Goal: Task Accomplishment & Management: Manage account settings

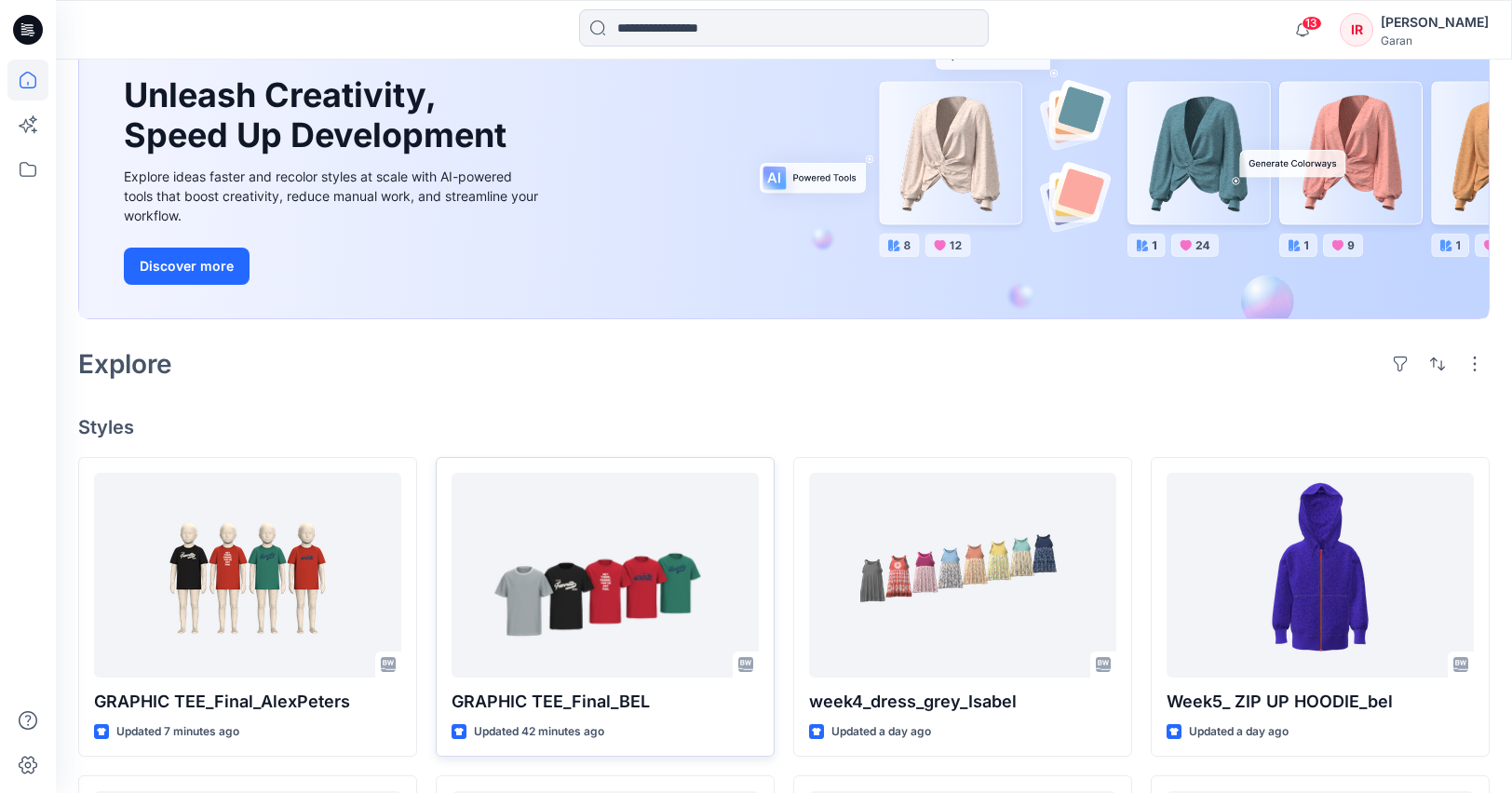
scroll to position [212, 0]
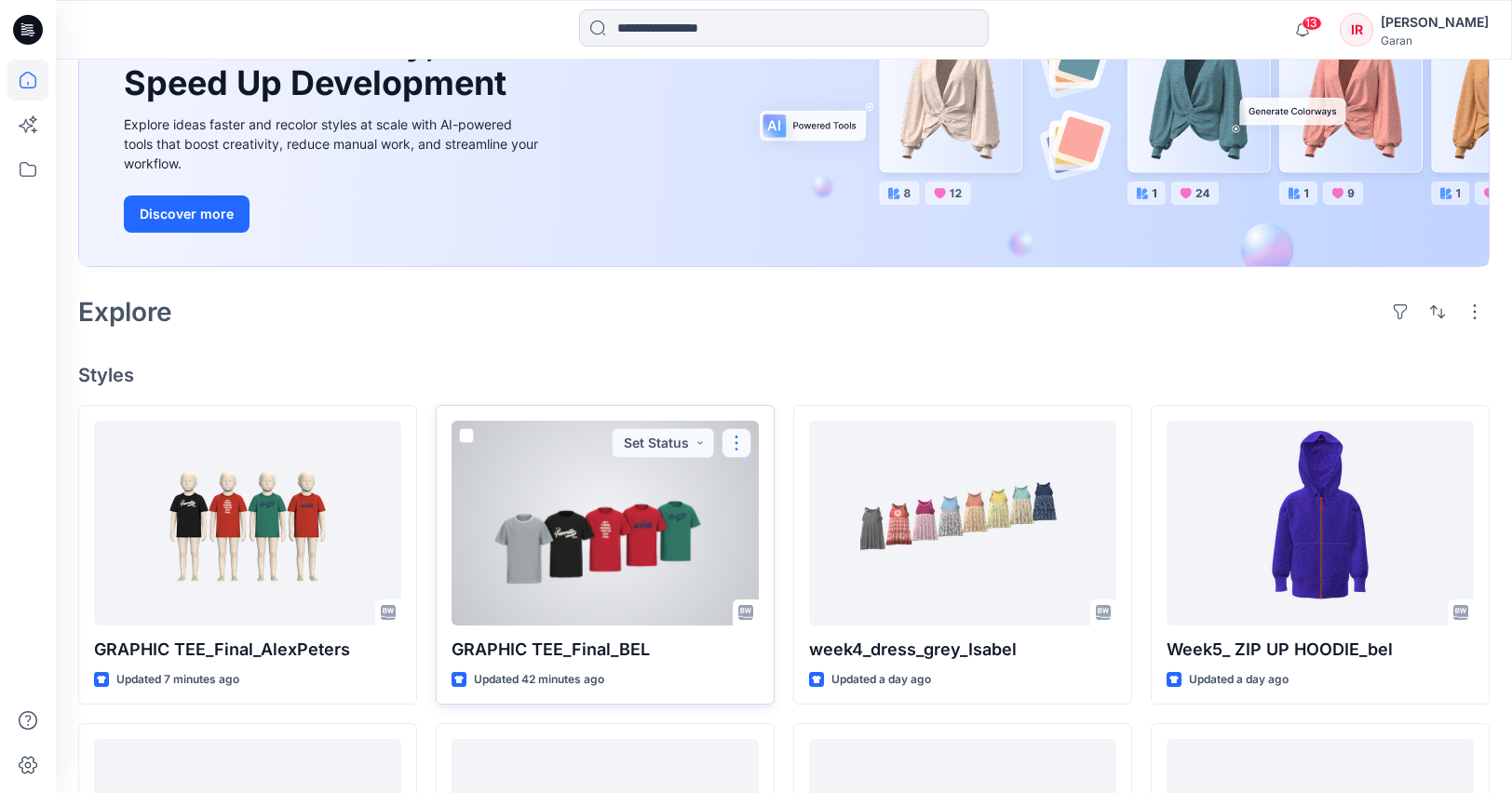
click at [747, 446] on button "button" at bounding box center [737, 443] width 30 height 30
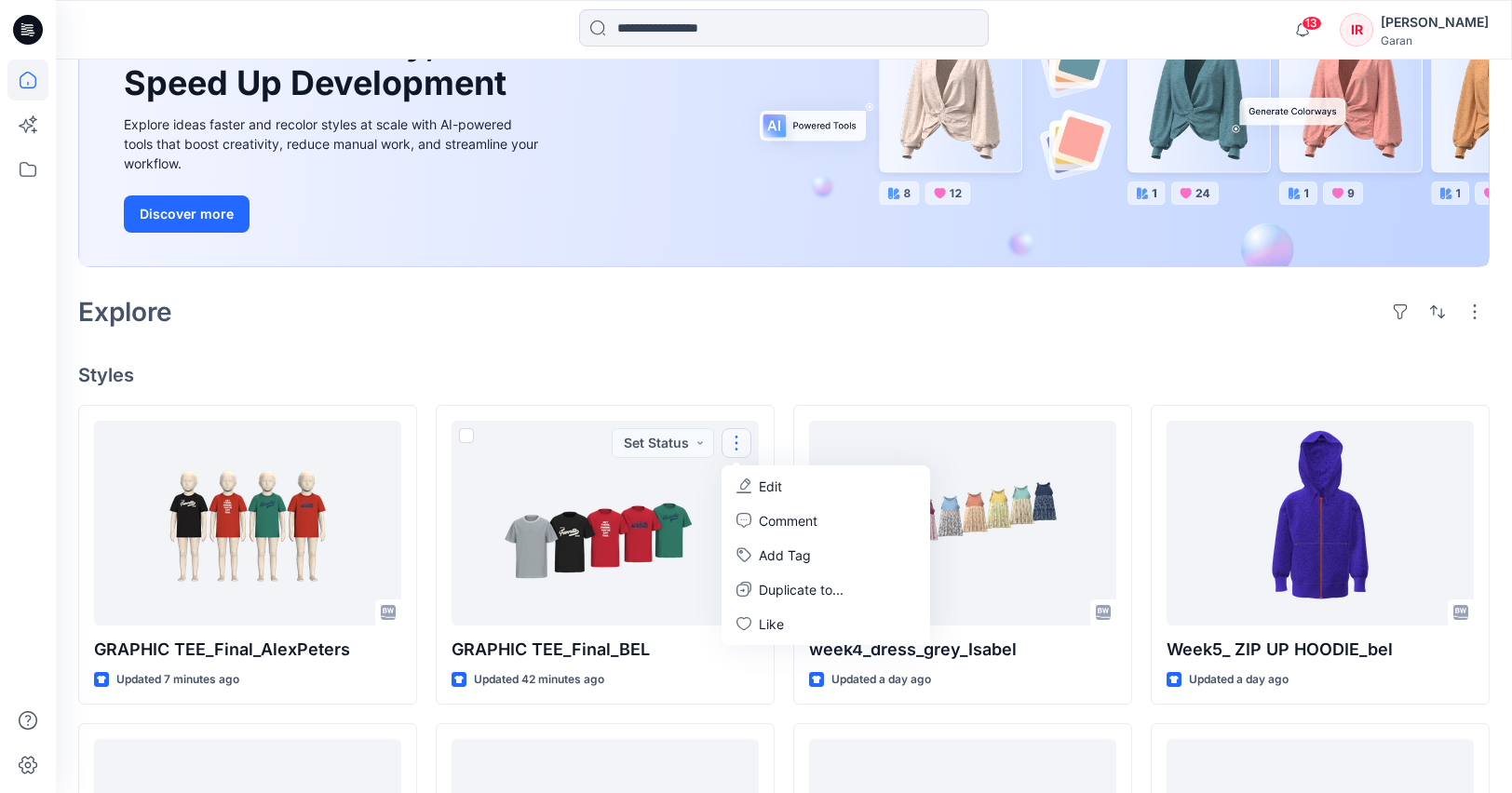
click at [629, 379] on h4 "Styles" at bounding box center [783, 375] width 1411 height 22
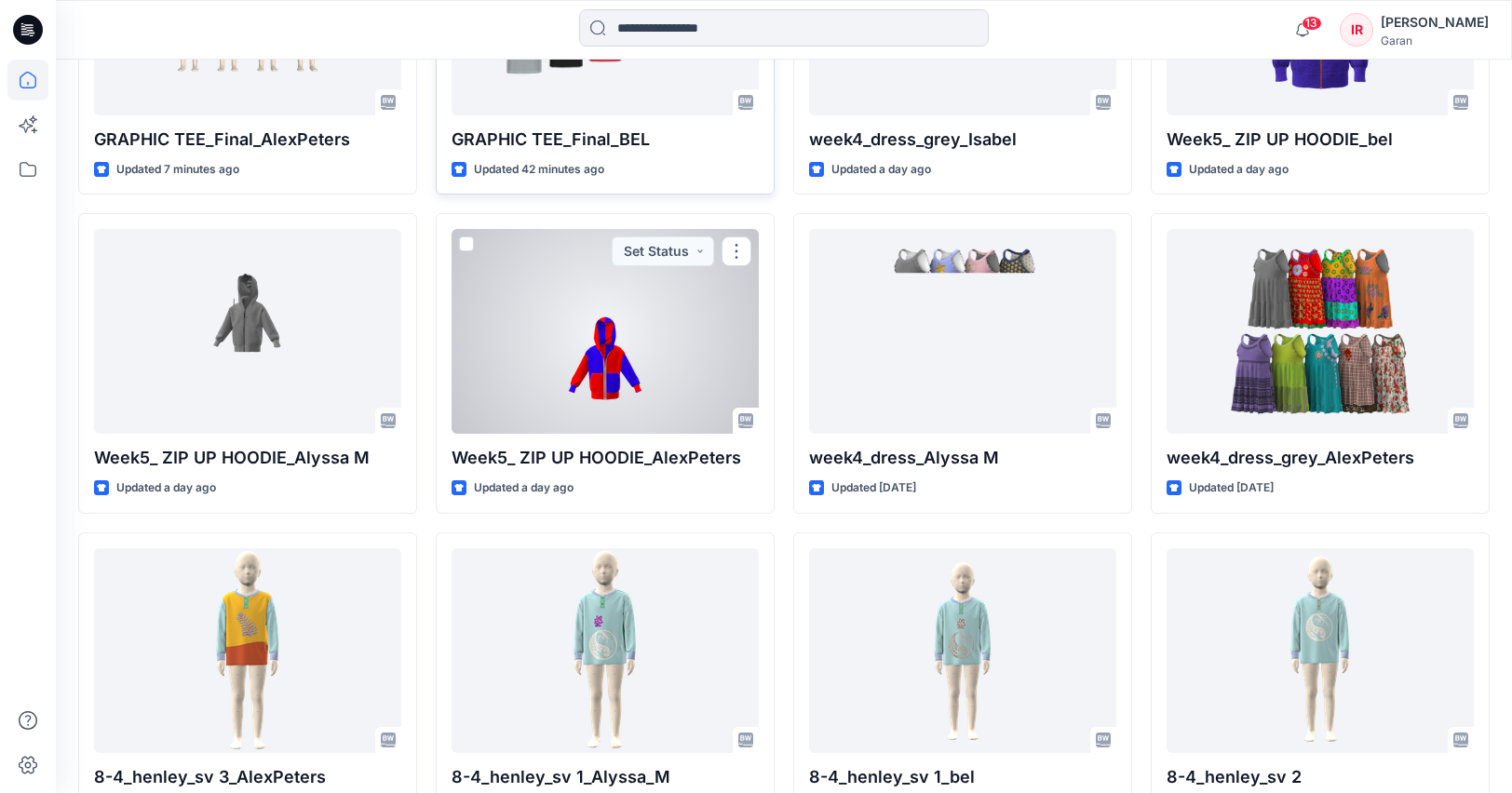
scroll to position [119, 0]
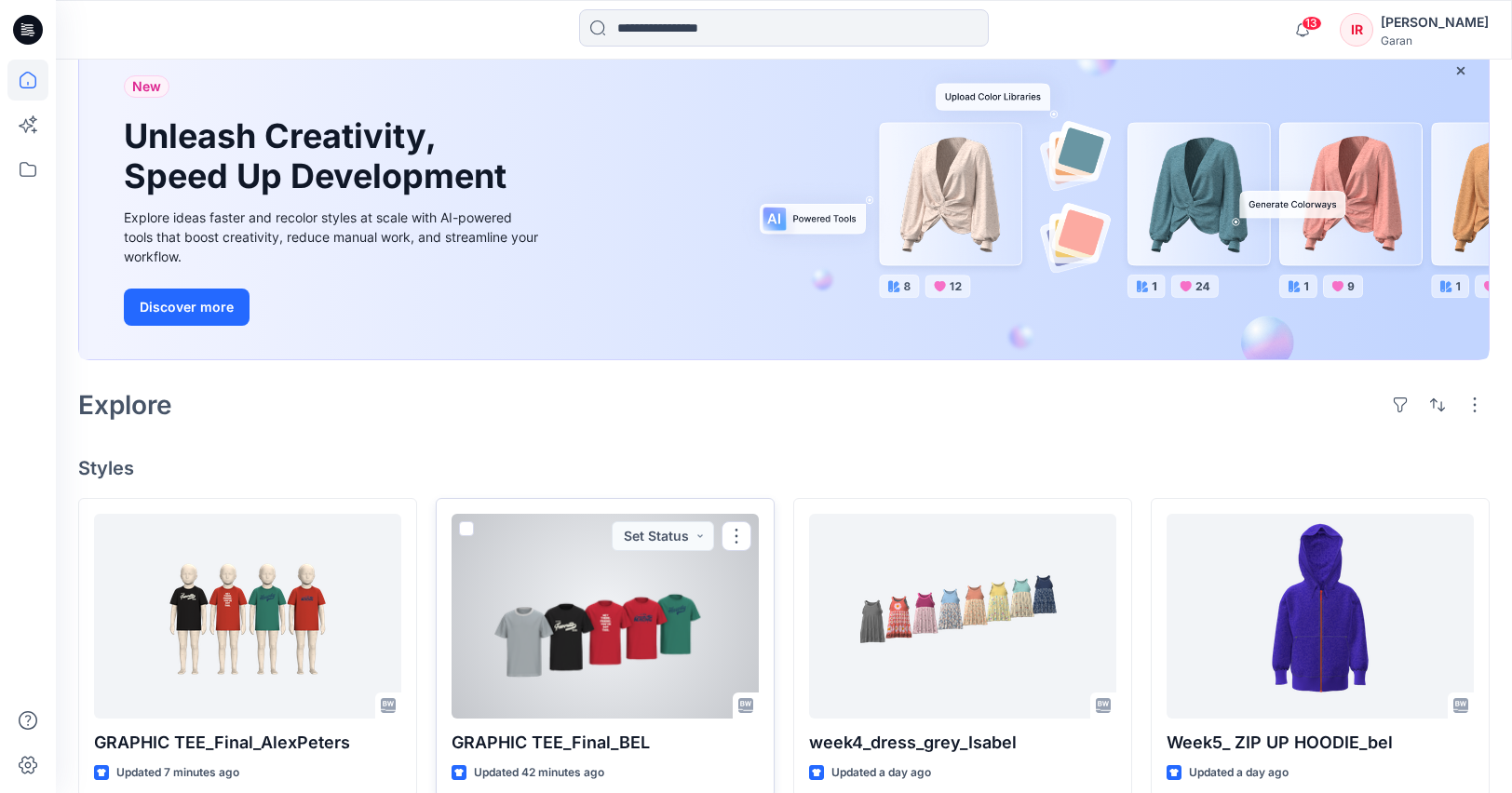
click at [470, 529] on span at bounding box center [466, 528] width 15 height 15
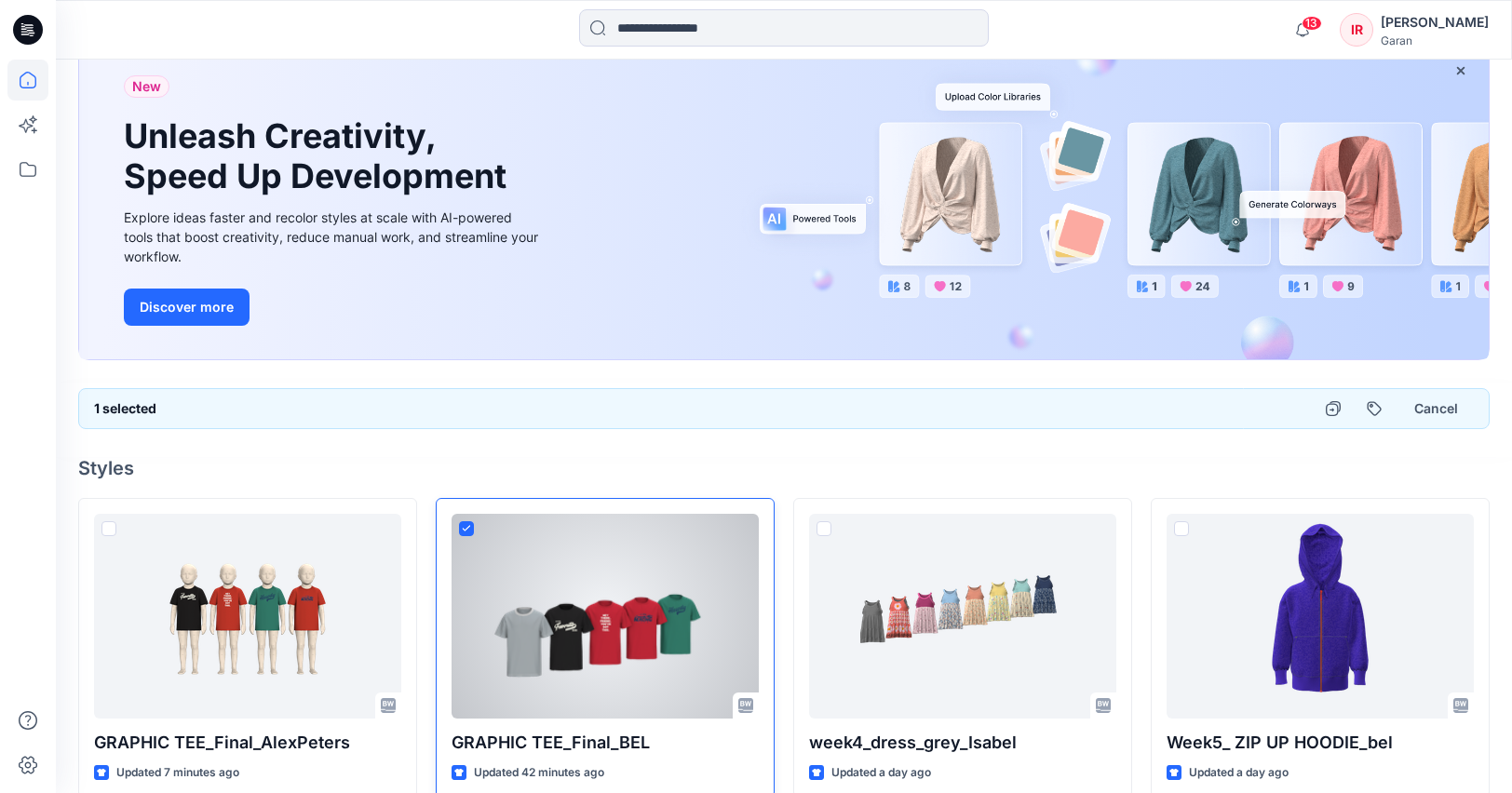
click at [463, 527] on icon at bounding box center [466, 528] width 8 height 7
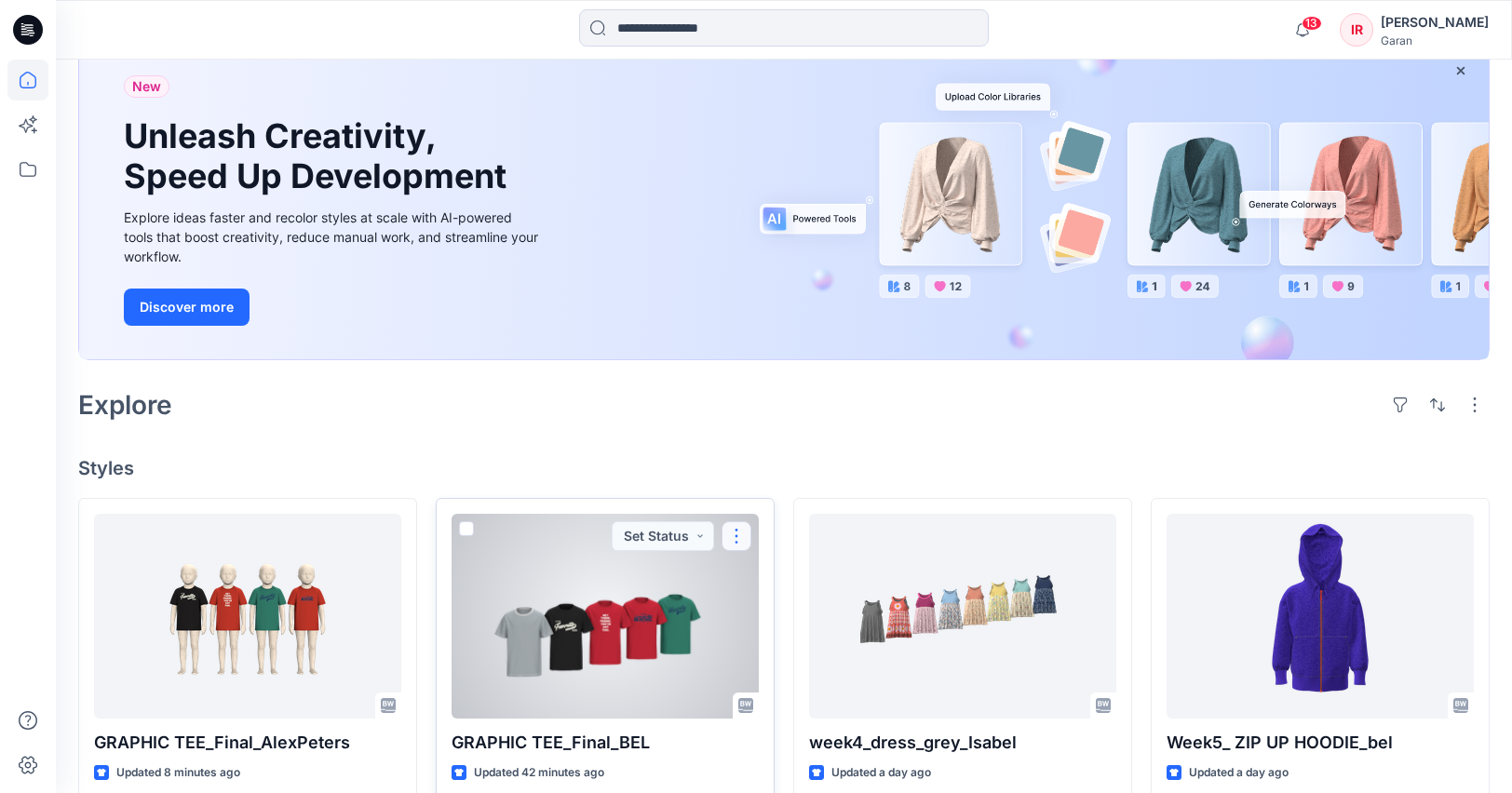
click at [735, 535] on button "button" at bounding box center [737, 536] width 30 height 30
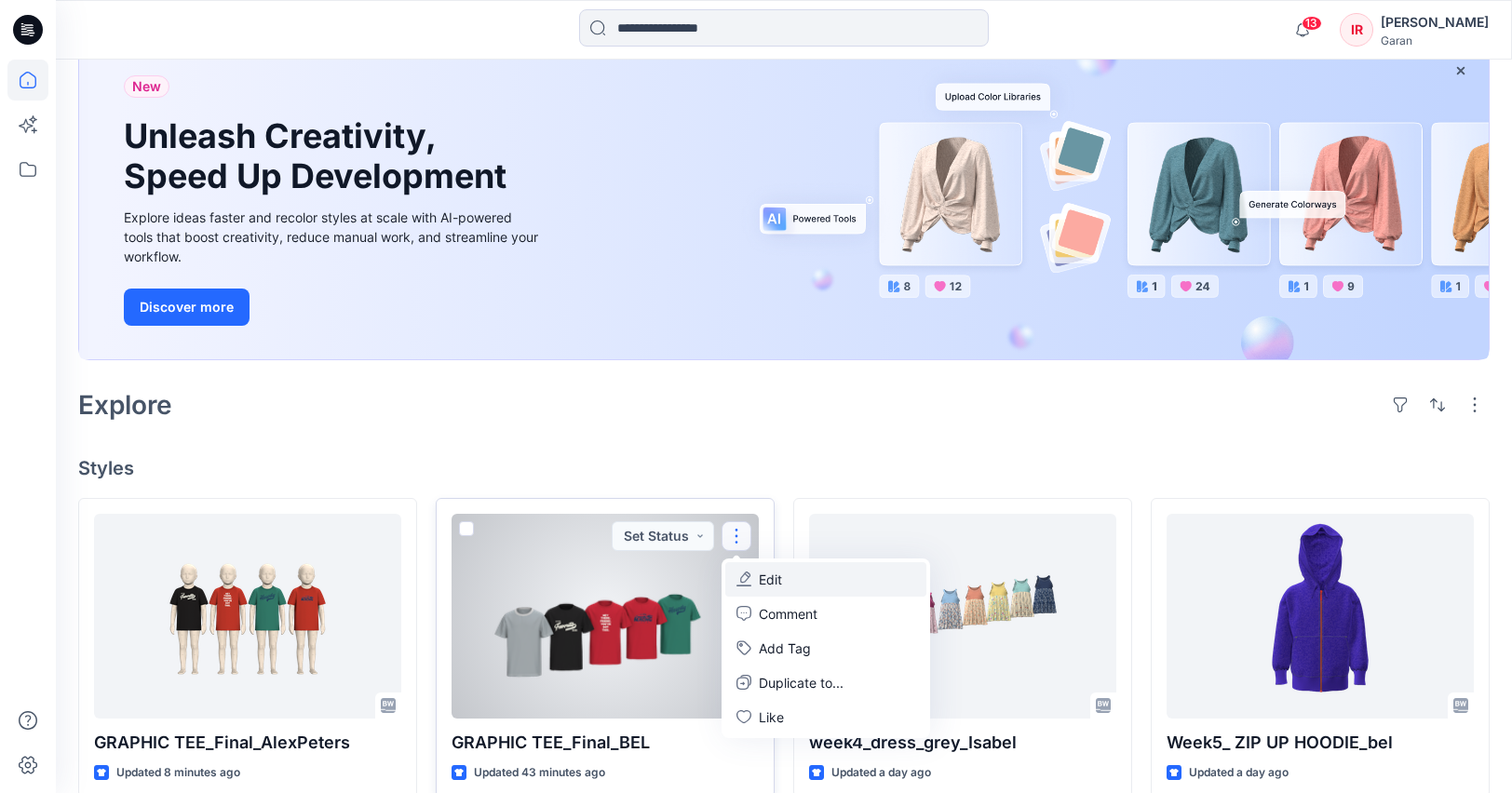
click at [781, 587] on p "Edit" at bounding box center [769, 580] width 23 height 20
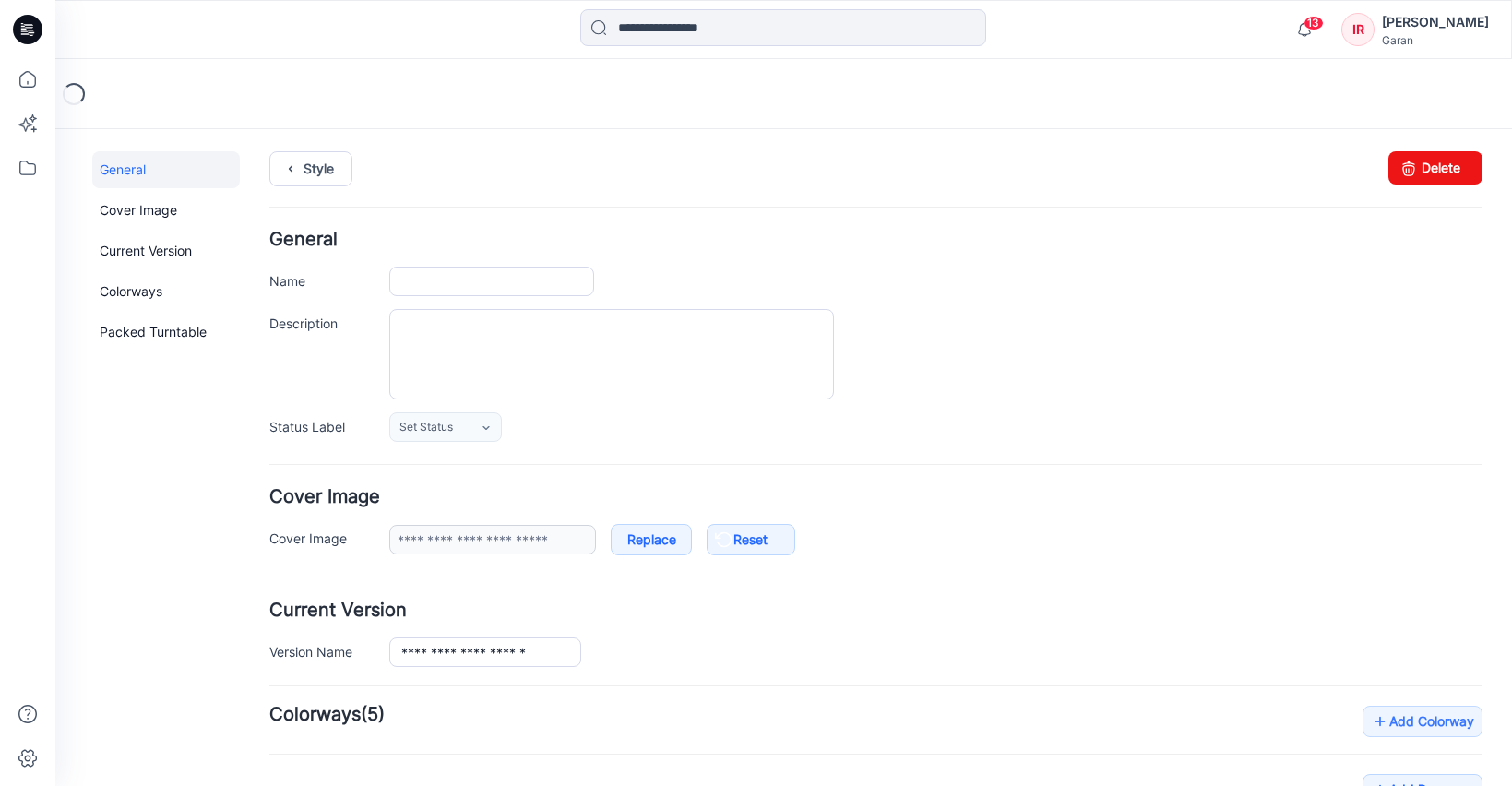
type input "**********"
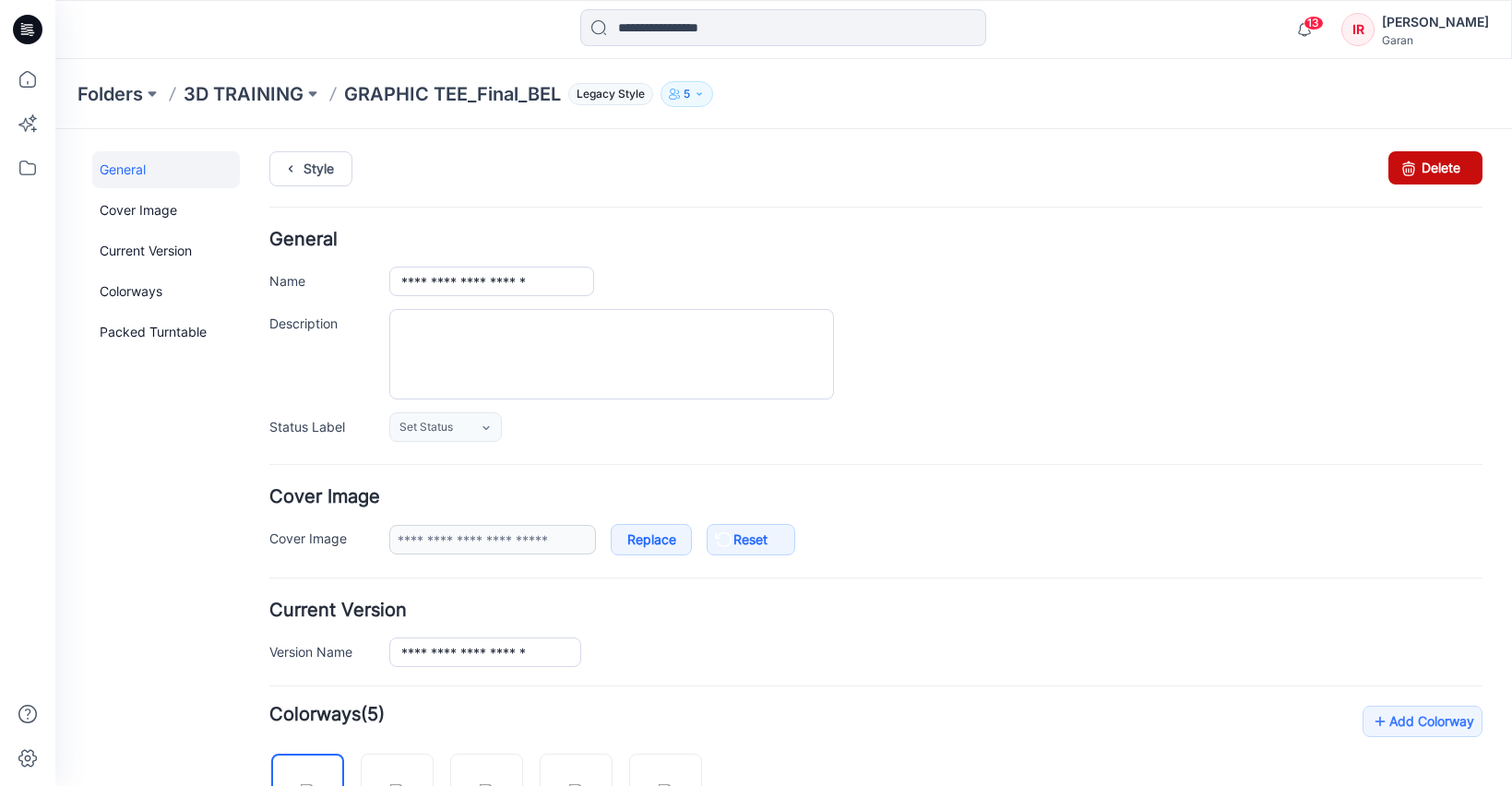
click at [1425, 162] on link "Delete" at bounding box center [1435, 168] width 94 height 34
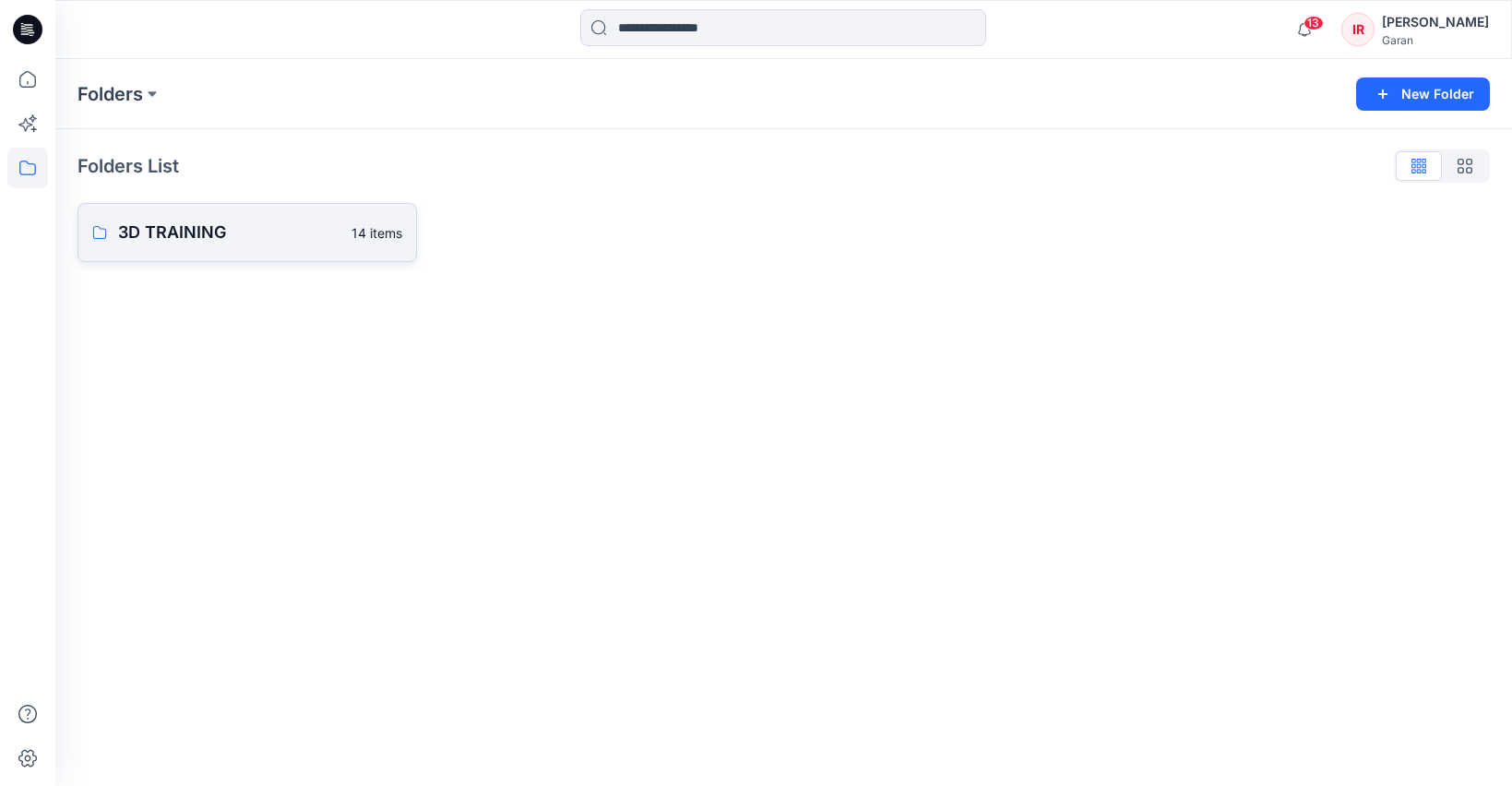
click at [134, 229] on p "3D TRAINING" at bounding box center [228, 232] width 222 height 26
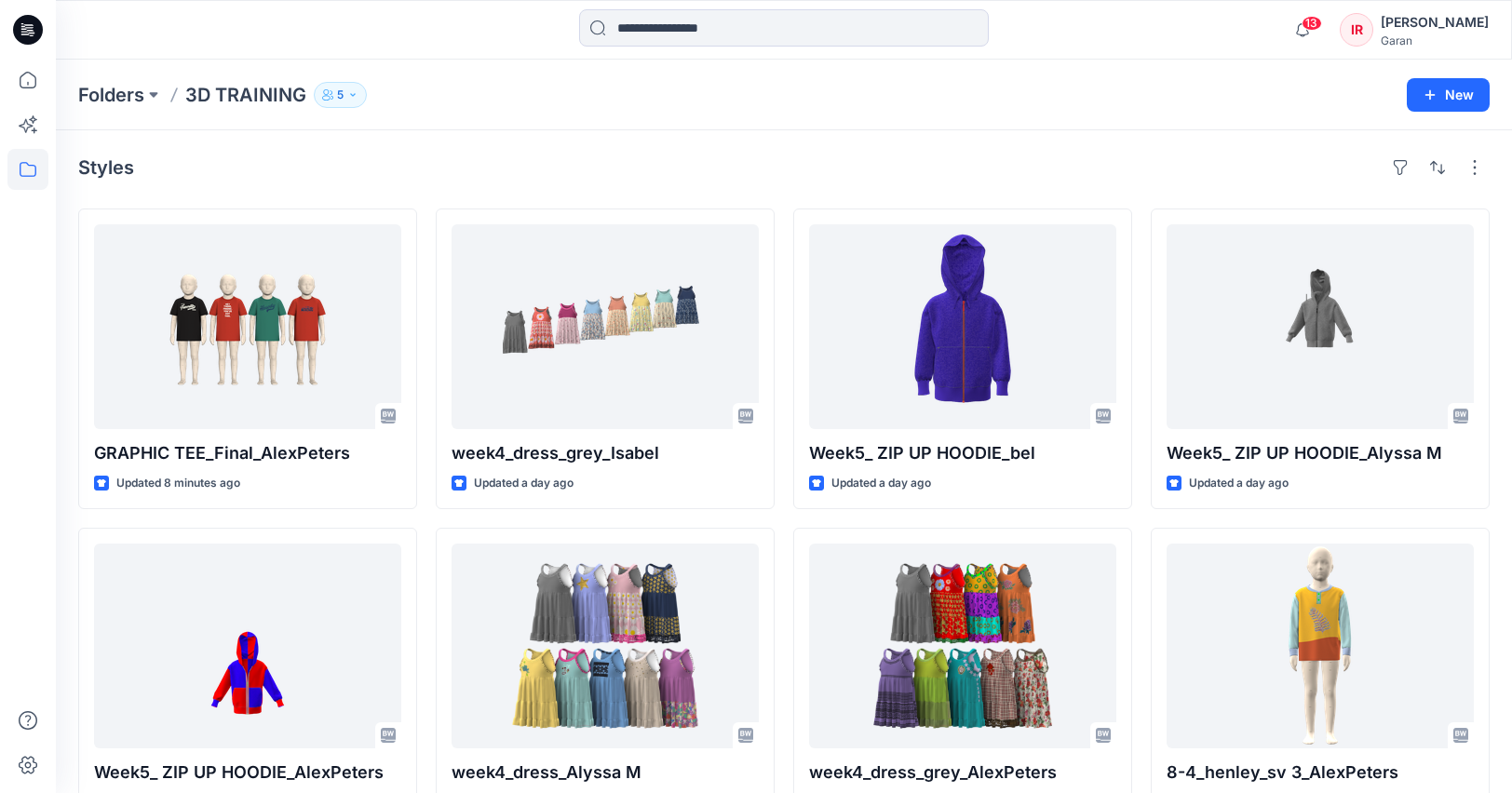
click at [273, 90] on p "3D TRAINING" at bounding box center [246, 95] width 121 height 26
click at [330, 90] on icon "button" at bounding box center [327, 95] width 11 height 11
